Goal: Check status

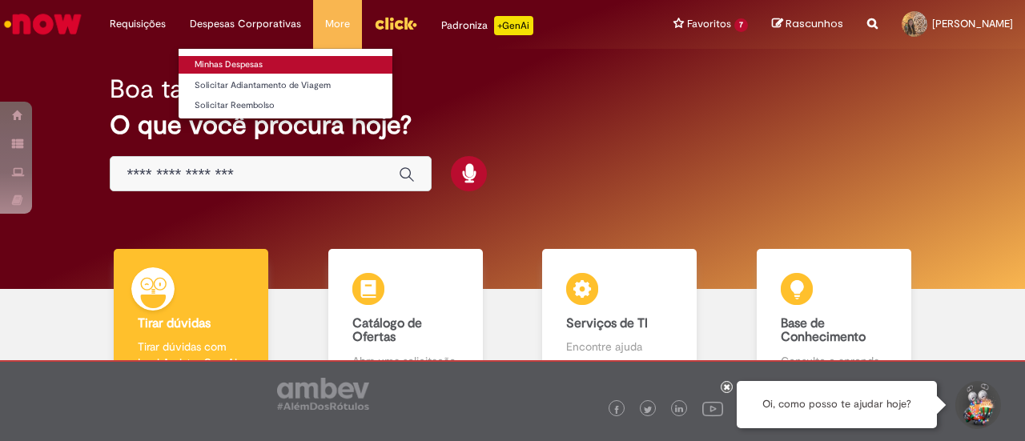
click at [232, 65] on link "Minhas Despesas" at bounding box center [286, 65] width 214 height 18
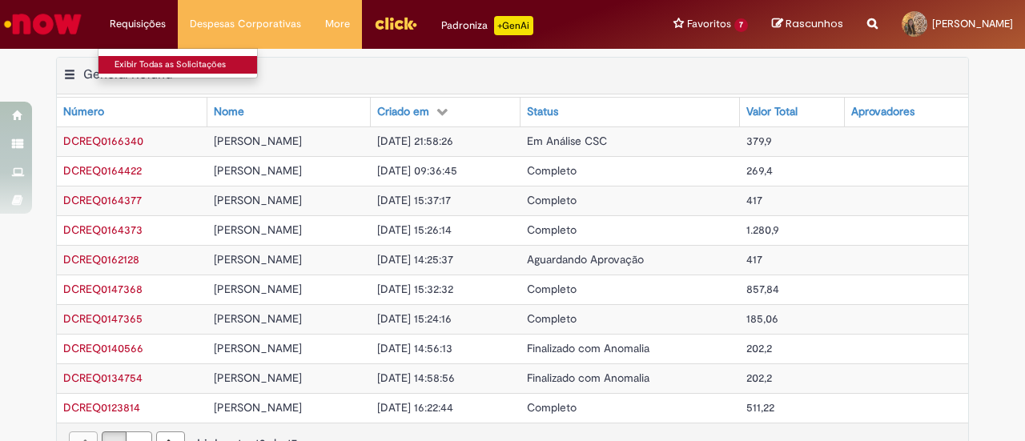
click at [158, 58] on link "Exibir Todas as Solicitações" at bounding box center [186, 65] width 176 height 18
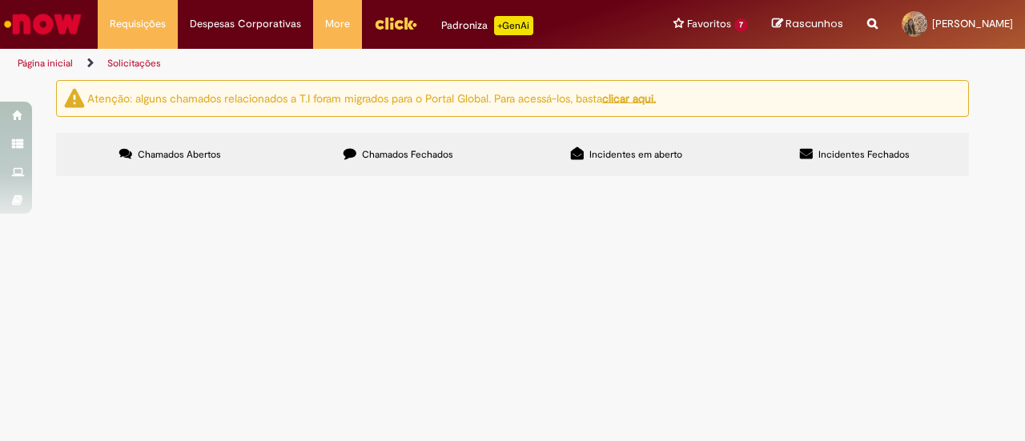
click at [386, 157] on span "Chamados Fechados" at bounding box center [407, 154] width 91 height 13
click at [0, 0] on icon at bounding box center [0, 0] width 0 height 0
click at [0, 0] on span "Gostaria de solicitar cartão corporativo de fundo fixo, para compras referentes…" at bounding box center [0, 0] width 0 height 0
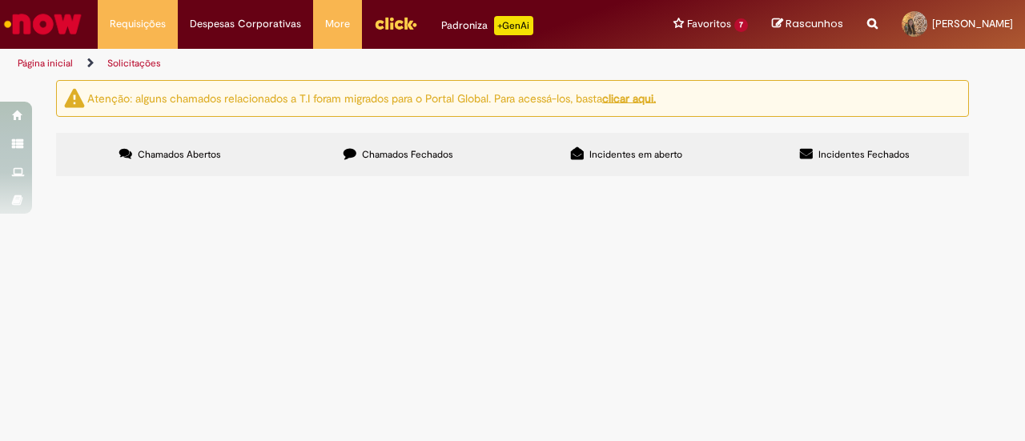
click at [0, 0] on span "Gostaria de solicitar cartão corporativo de fundo fixo, para compras referentes…" at bounding box center [0, 0] width 0 height 0
click at [0, 0] on td "Cartão Corporativo Fundo Fixo" at bounding box center [0, 0] width 0 height 0
click at [0, 0] on span "Cartão Corporativo Fundo Fixo" at bounding box center [0, 0] width 0 height 0
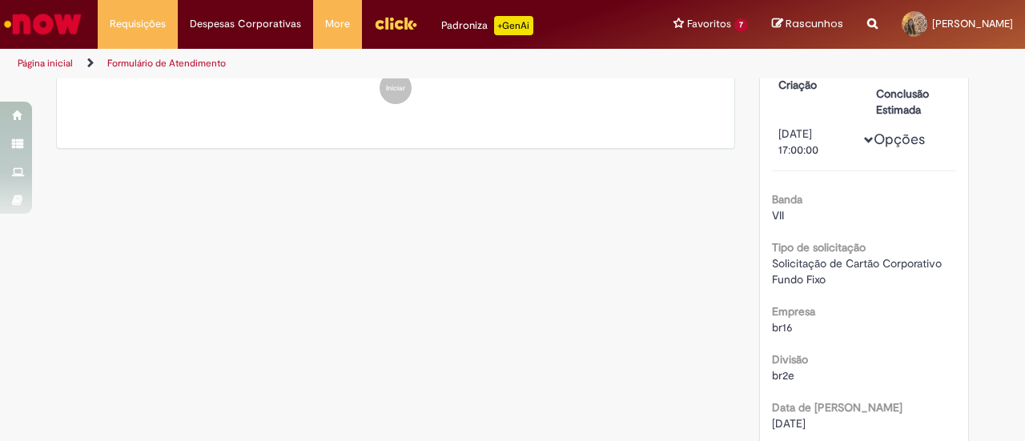
click at [335, 120] on ul "Jaminia Silva Areias Gueiros Ola! Recebemos seu chamado R12468684 e em breve es…" at bounding box center [395, 41] width 653 height 157
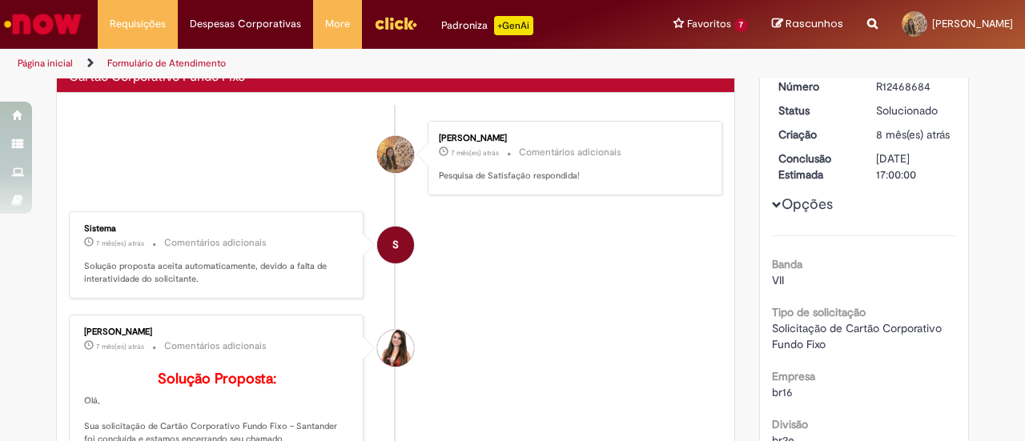
scroll to position [0, 0]
